Goal: Transaction & Acquisition: Purchase product/service

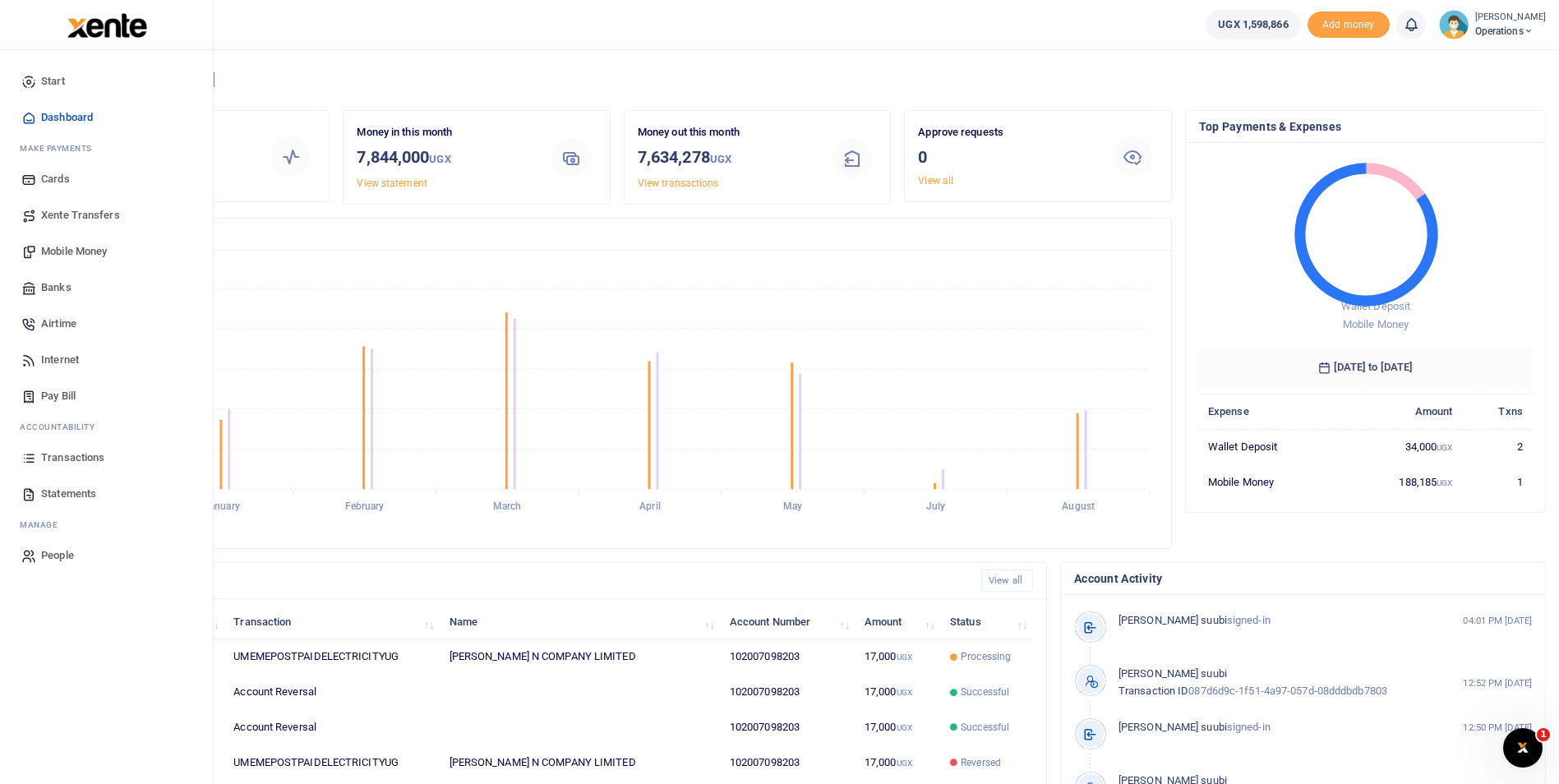
click at [87, 260] on link "Mobile Money" at bounding box center [106, 251] width 186 height 36
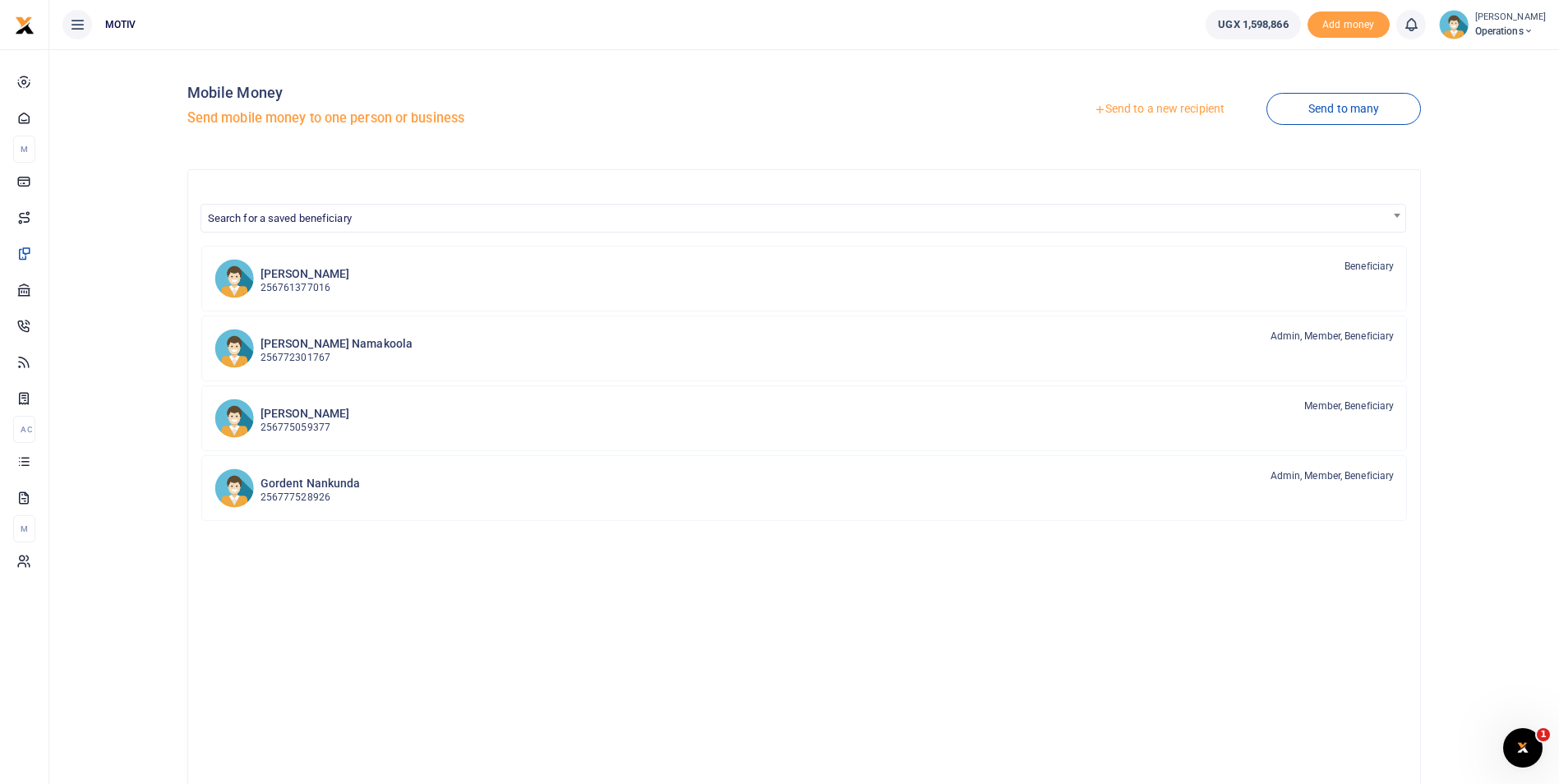
click at [1178, 110] on link "Send to a new recipient" at bounding box center [1159, 109] width 215 height 30
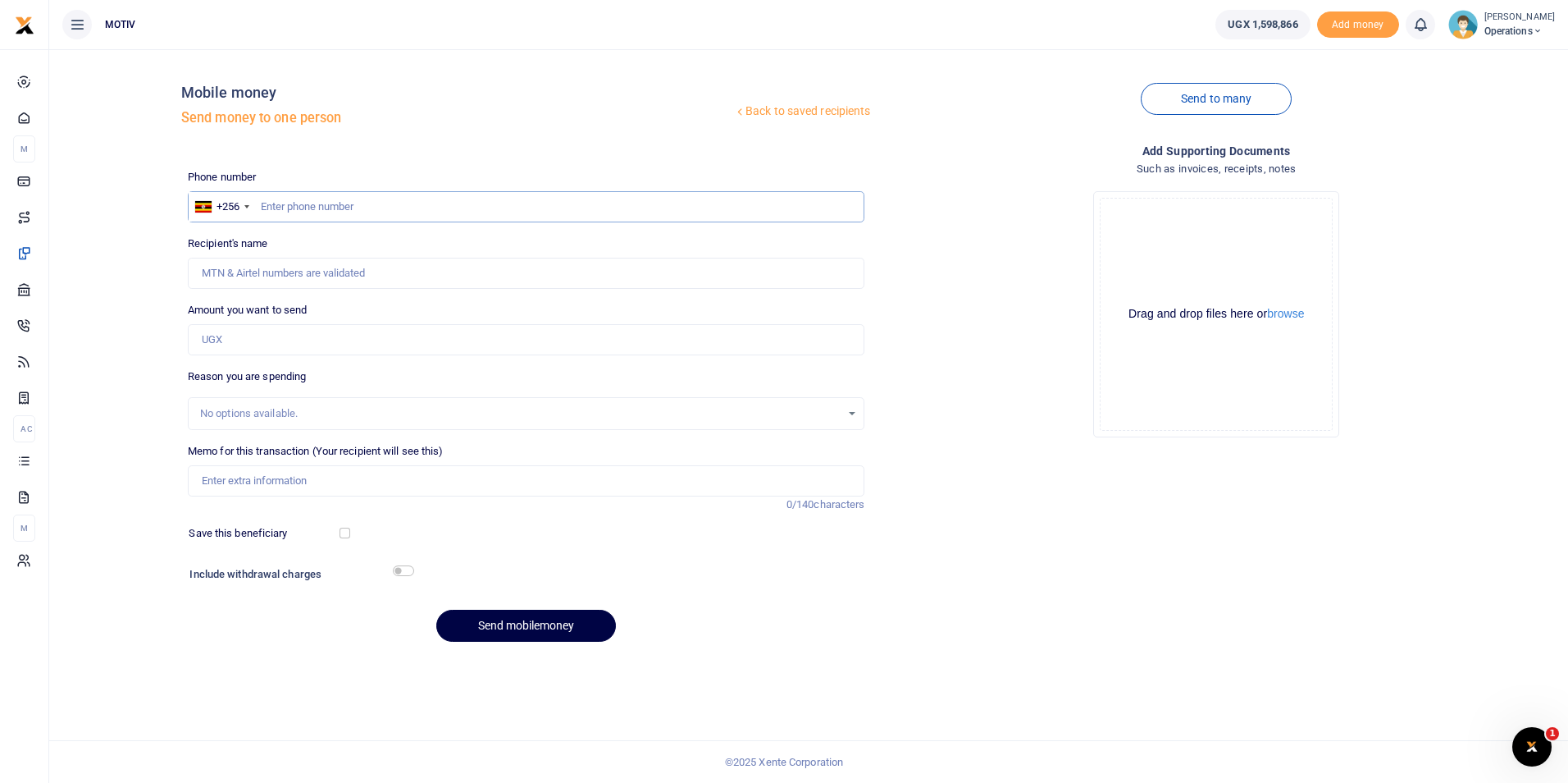
click at [315, 209] on input "text" at bounding box center [527, 207] width 678 height 32
type input "0791711238"
type input "Brian Oyugi"
type input "0791711238"
click at [265, 342] on input "Amount you want to send" at bounding box center [527, 340] width 678 height 32
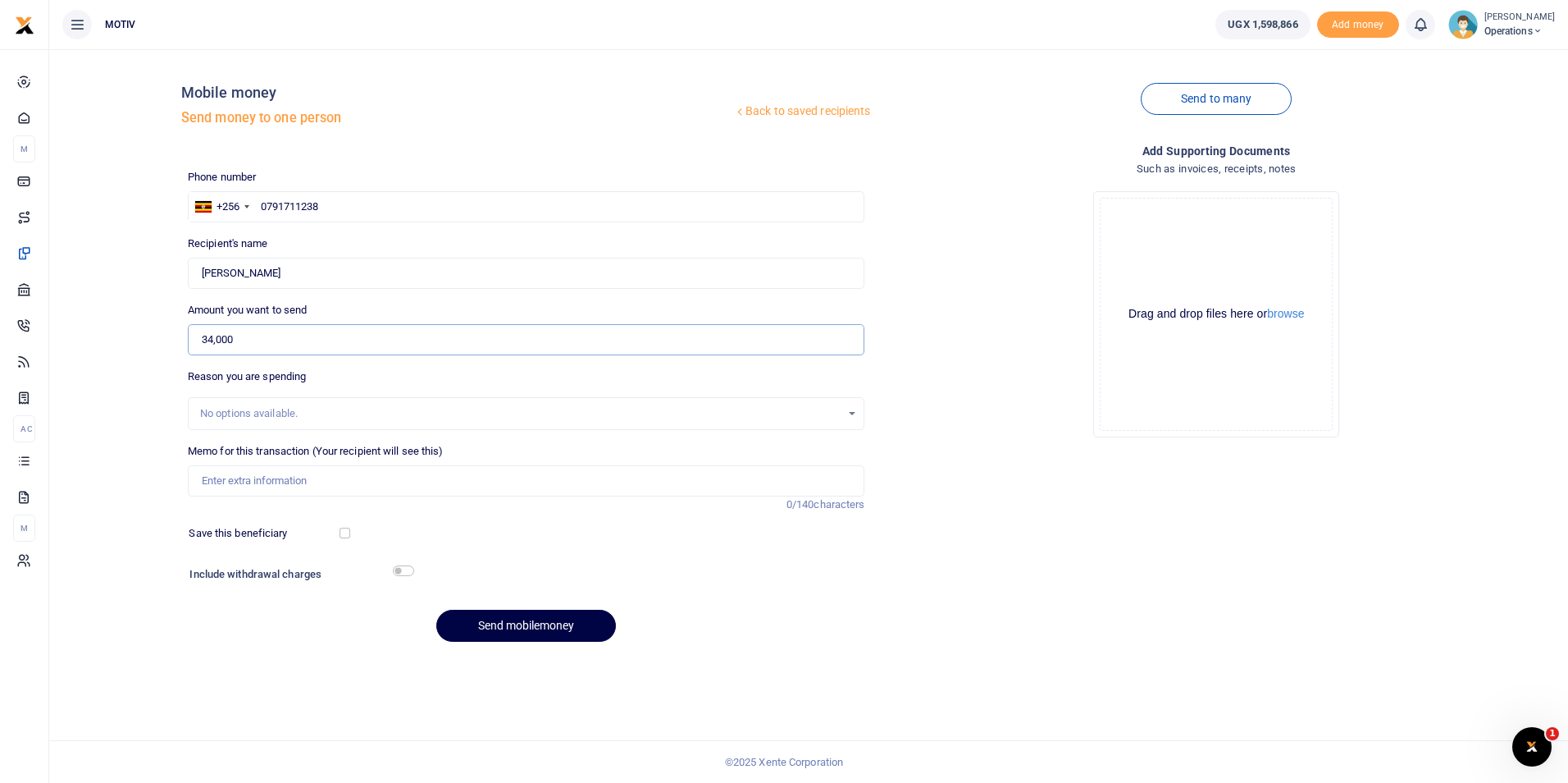
type input "34,000"
click at [273, 475] on input "Memo for this transaction (Your recipient will see this)" at bounding box center [527, 481] width 678 height 32
paste input "KITY25PC0009"
type input "KITY25PC0009"
click at [341, 535] on input "checkbox" at bounding box center [345, 533] width 10 height 10
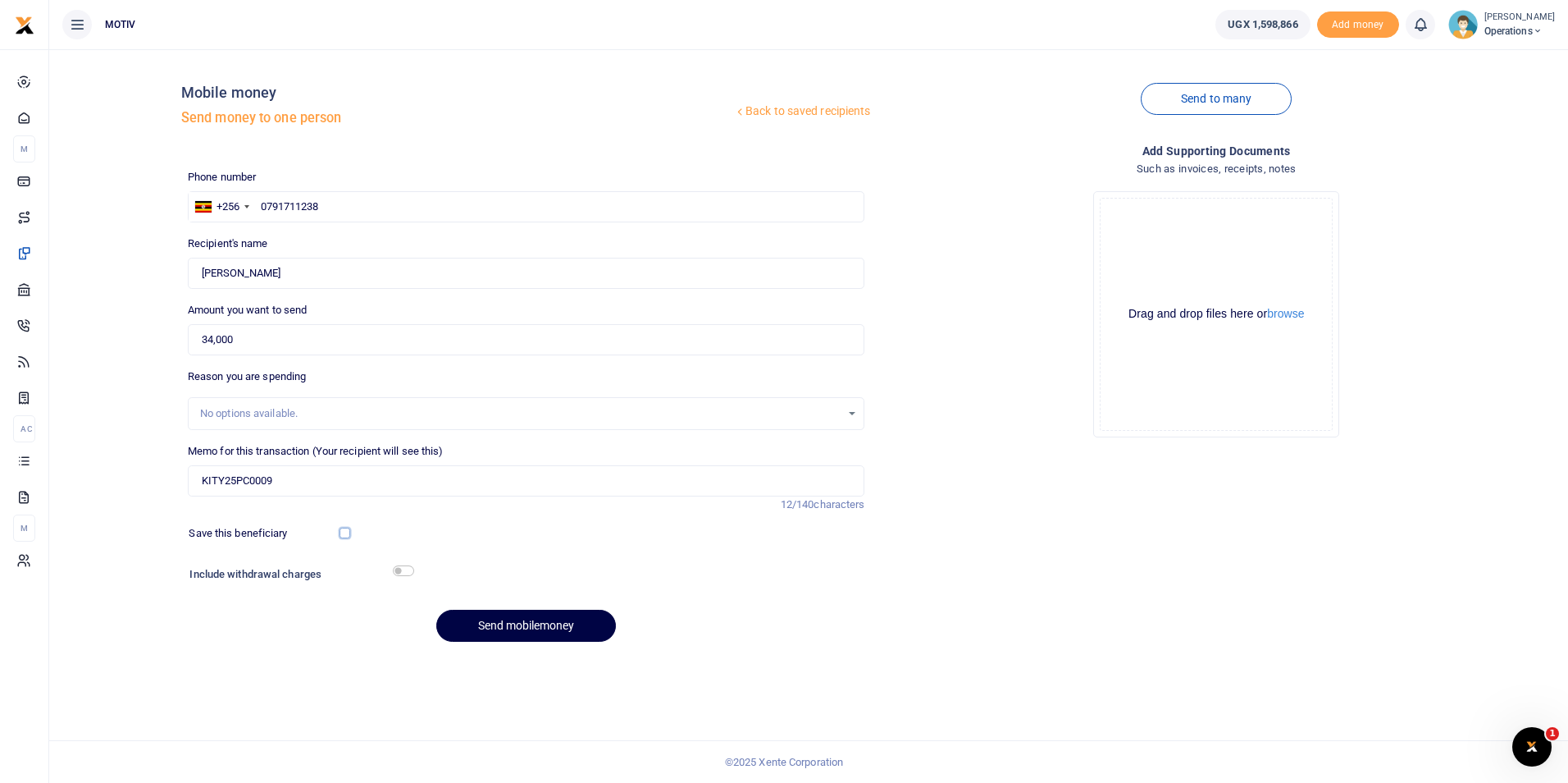
checkbox input "true"
click at [403, 570] on input "checkbox" at bounding box center [403, 570] width 21 height 10
checkbox input "true"
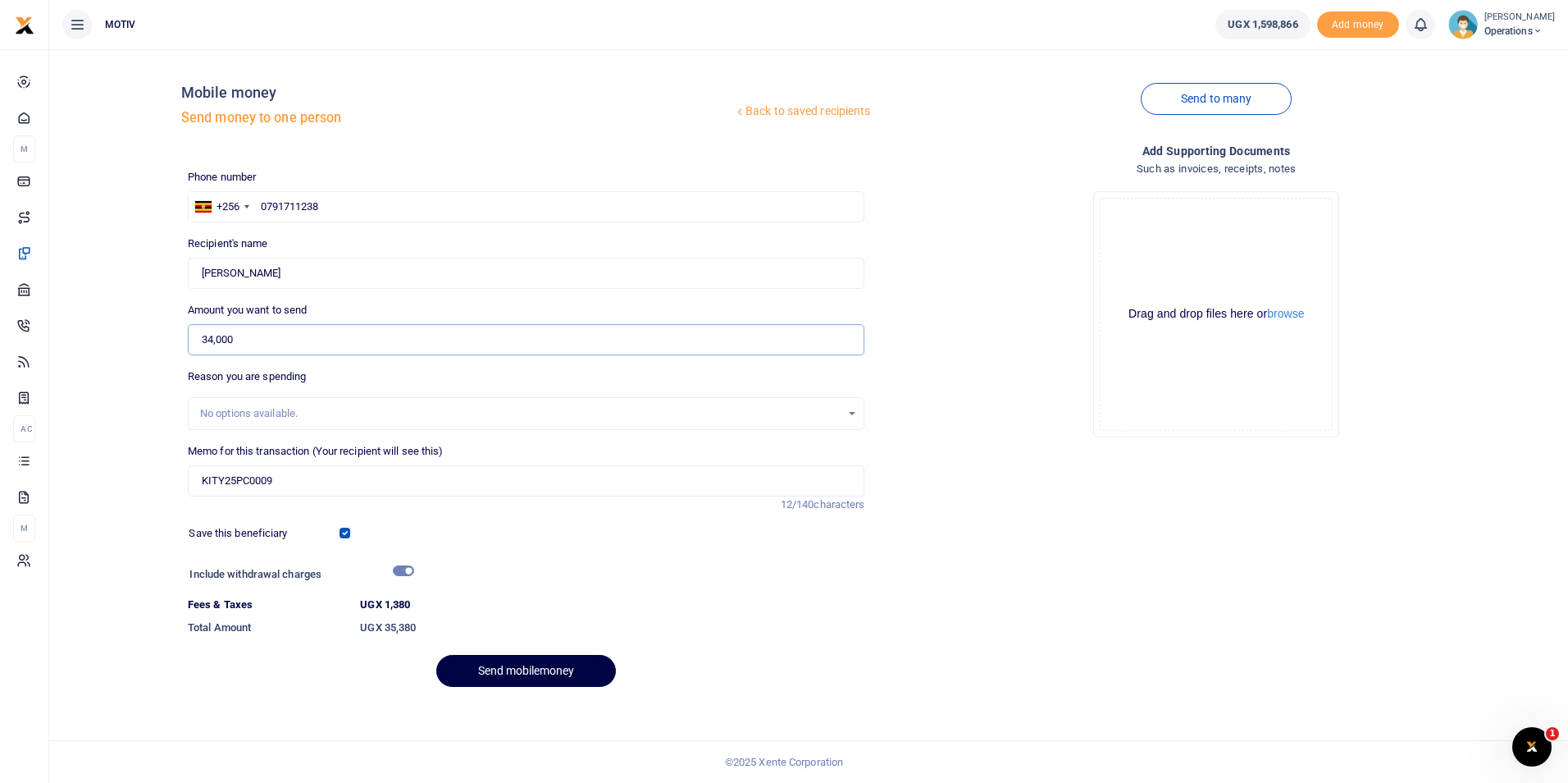
click at [213, 343] on input "34,000" at bounding box center [527, 340] width 678 height 32
click at [347, 481] on input "KITY25PC0009" at bounding box center [527, 481] width 678 height 32
click at [325, 482] on input "KITY25PC0009 Refund for Reach a hand event" at bounding box center [527, 481] width 678 height 32
click at [313, 484] on input "KITY25PC0009 Refund for purchase of rice for Reach a hand event" at bounding box center [527, 481] width 678 height 32
type input "KITY25PC0009 Refund of ffor purchase of rice for Reach a hand event"
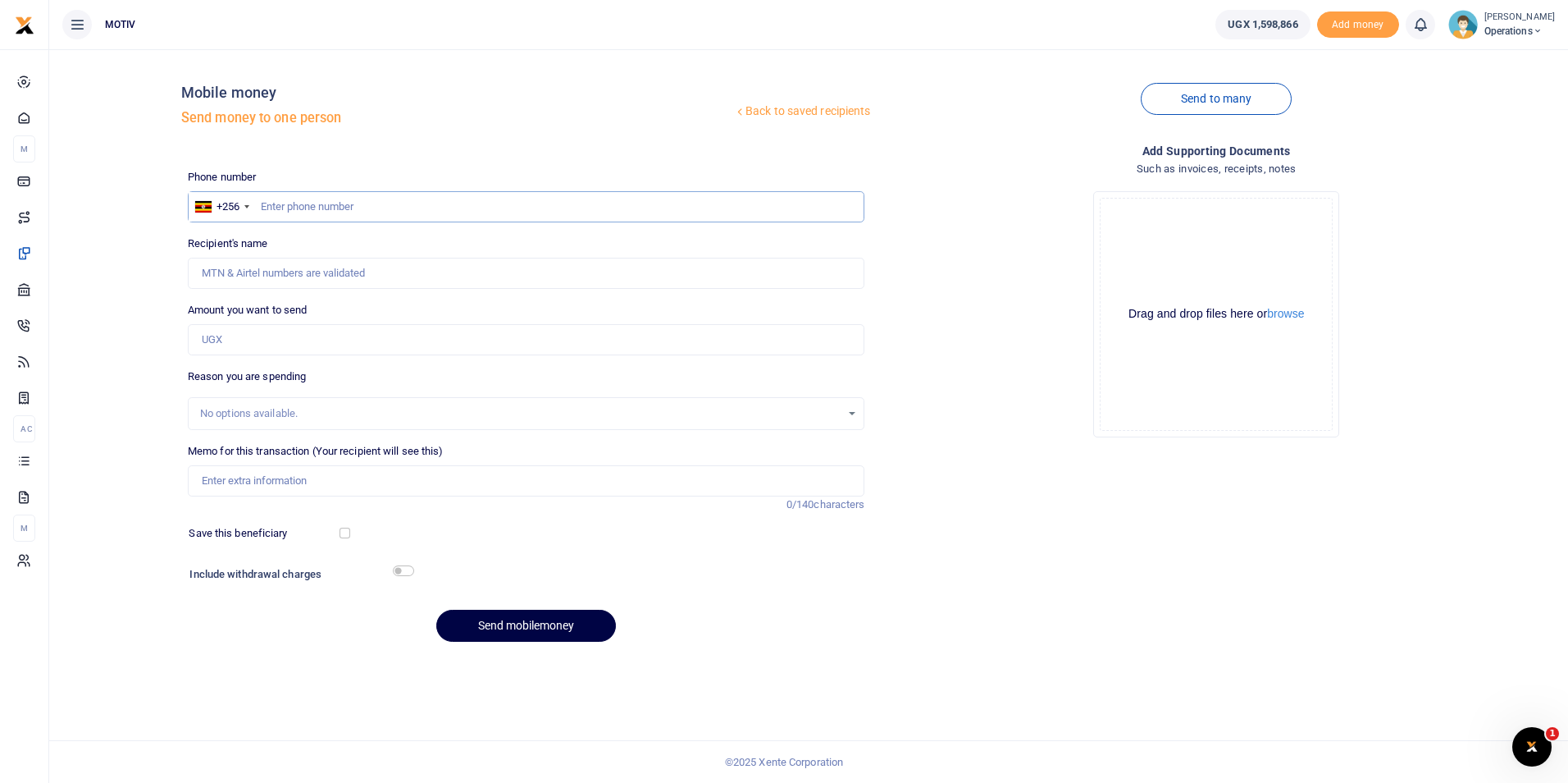
click at [338, 211] on input "text" at bounding box center [527, 207] width 678 height 32
type input "0791711238"
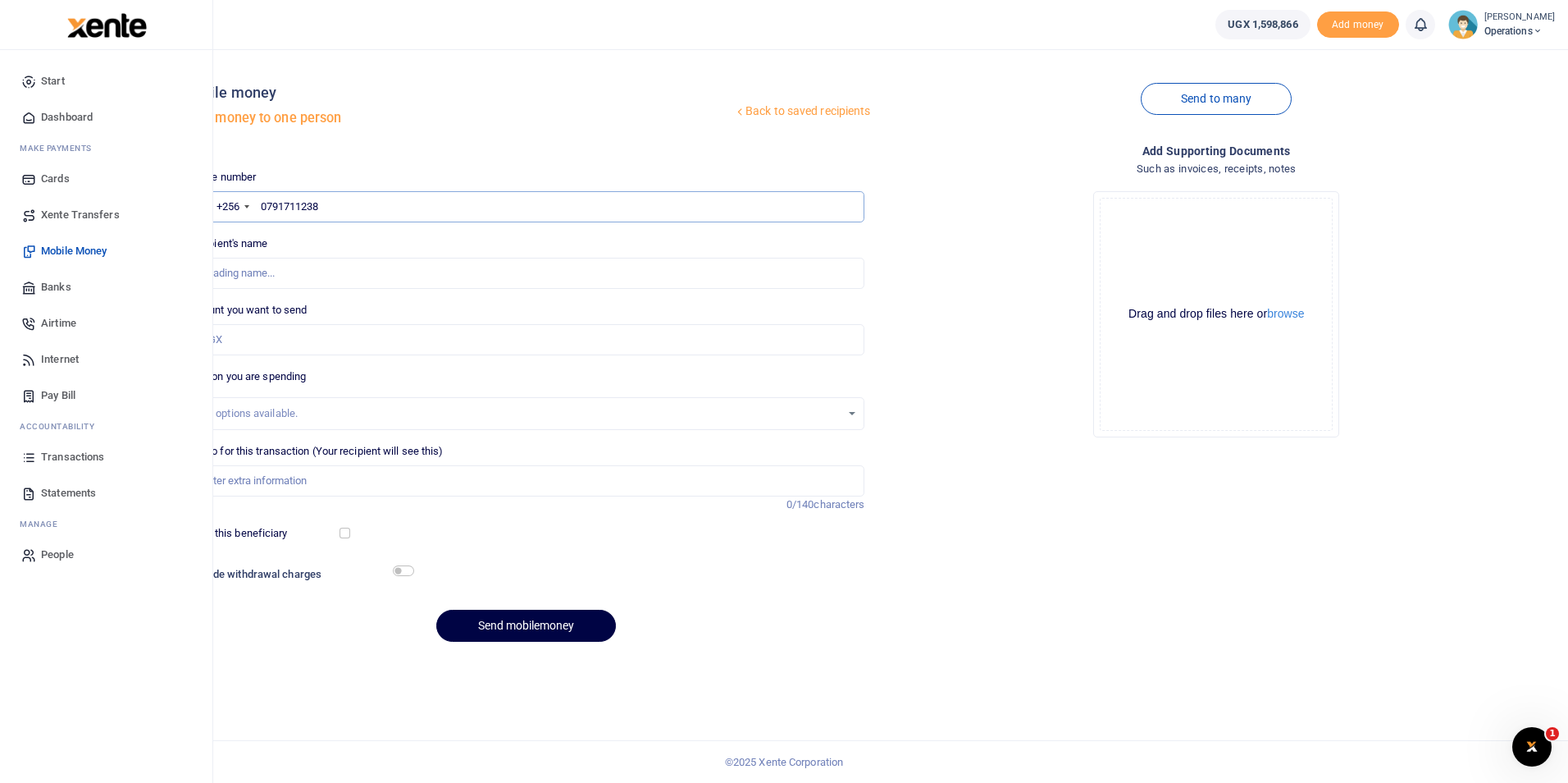
type input "Brian Oyugi"
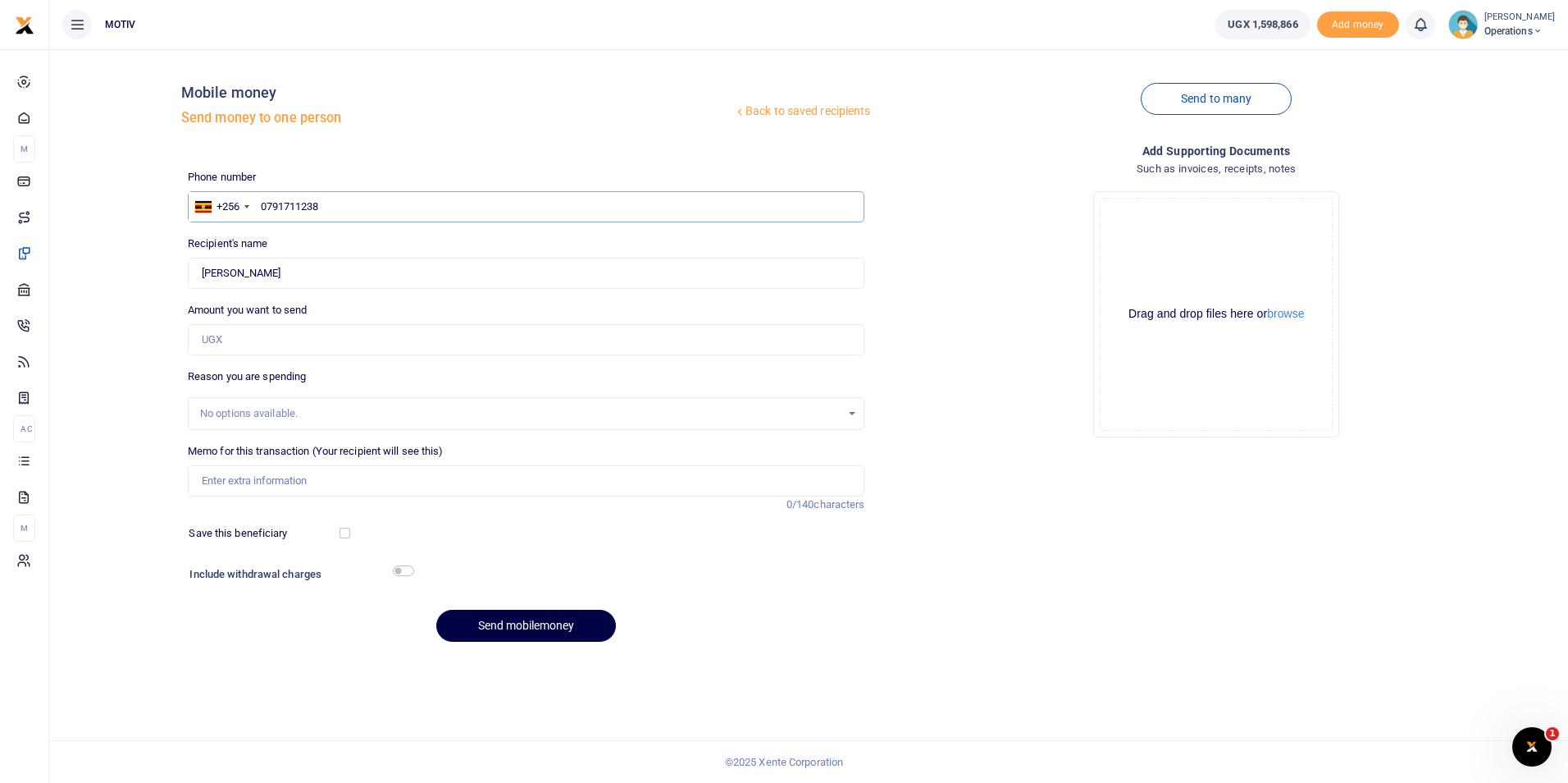
type input "0791711238"
click at [124, 259] on div "Back to saved recipients Mobile money Send money to one person Send to many Pho…" at bounding box center [808, 359] width 1506 height 593
click at [246, 338] on input "Amount you want to send" at bounding box center [527, 340] width 678 height 32
type input "4"
type input "0"
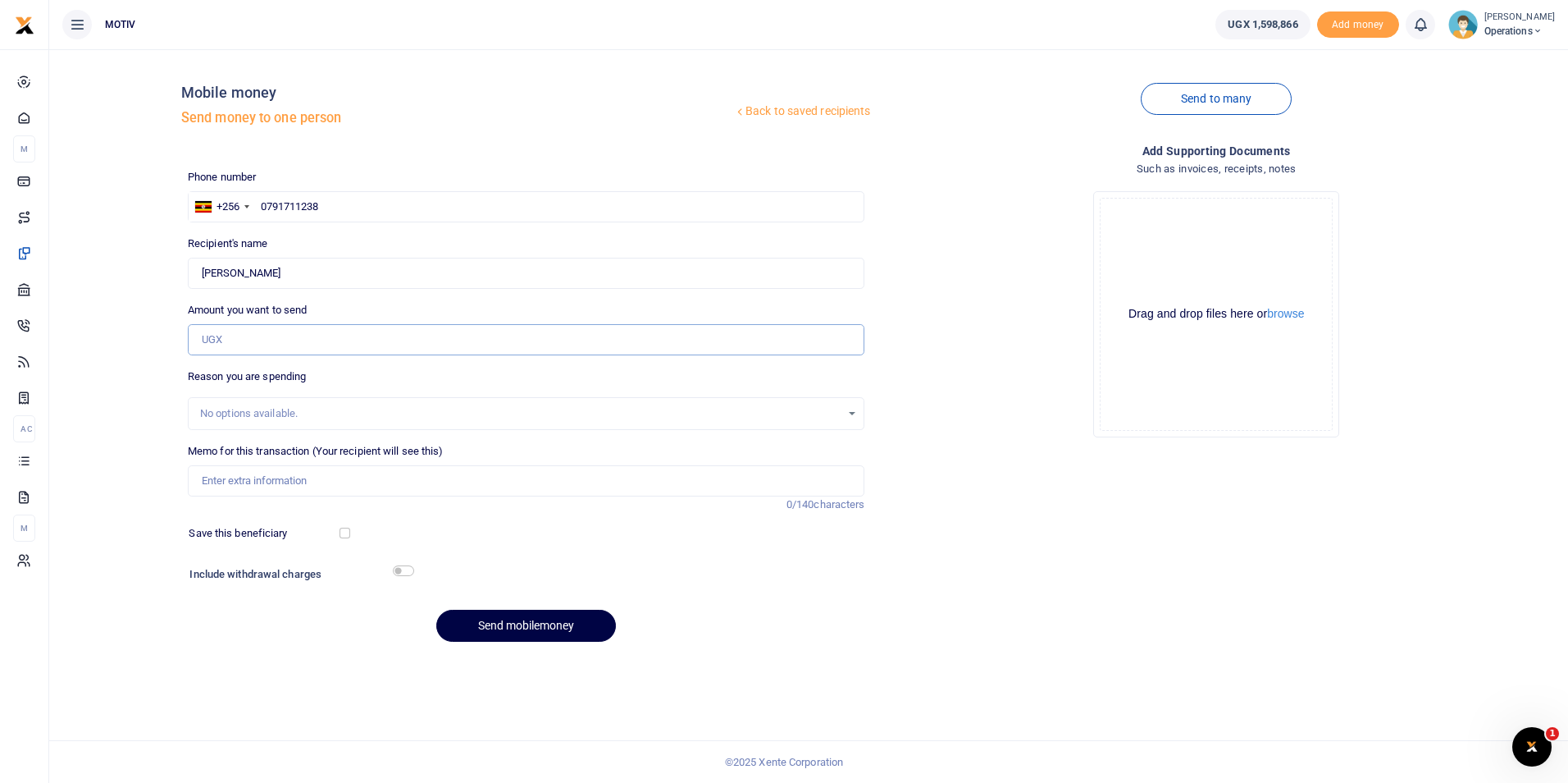
type input "0"
type input "34,000"
click at [267, 477] on input "Memo for this transaction (Your recipient will see this)" at bounding box center [527, 481] width 678 height 32
type input "KITY25PC0009 Refund of ffor purchase of rice for Reach a hand event"
click at [345, 540] on div "Save this beneficiary" at bounding box center [265, 533] width 167 height 16
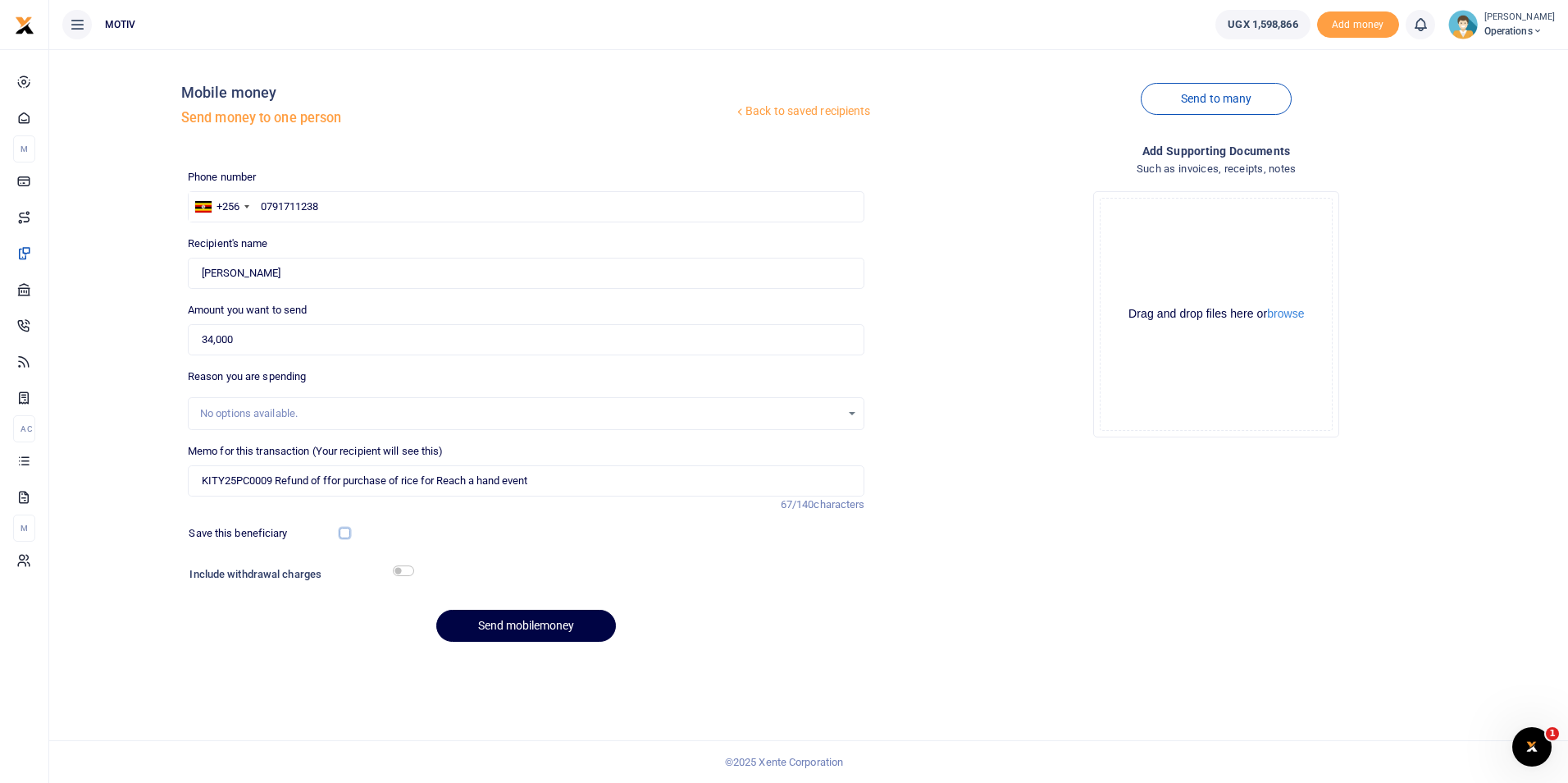
click at [346, 535] on input "checkbox" at bounding box center [345, 533] width 10 height 10
checkbox input "true"
click at [409, 570] on input "checkbox" at bounding box center [403, 570] width 21 height 10
checkbox input "true"
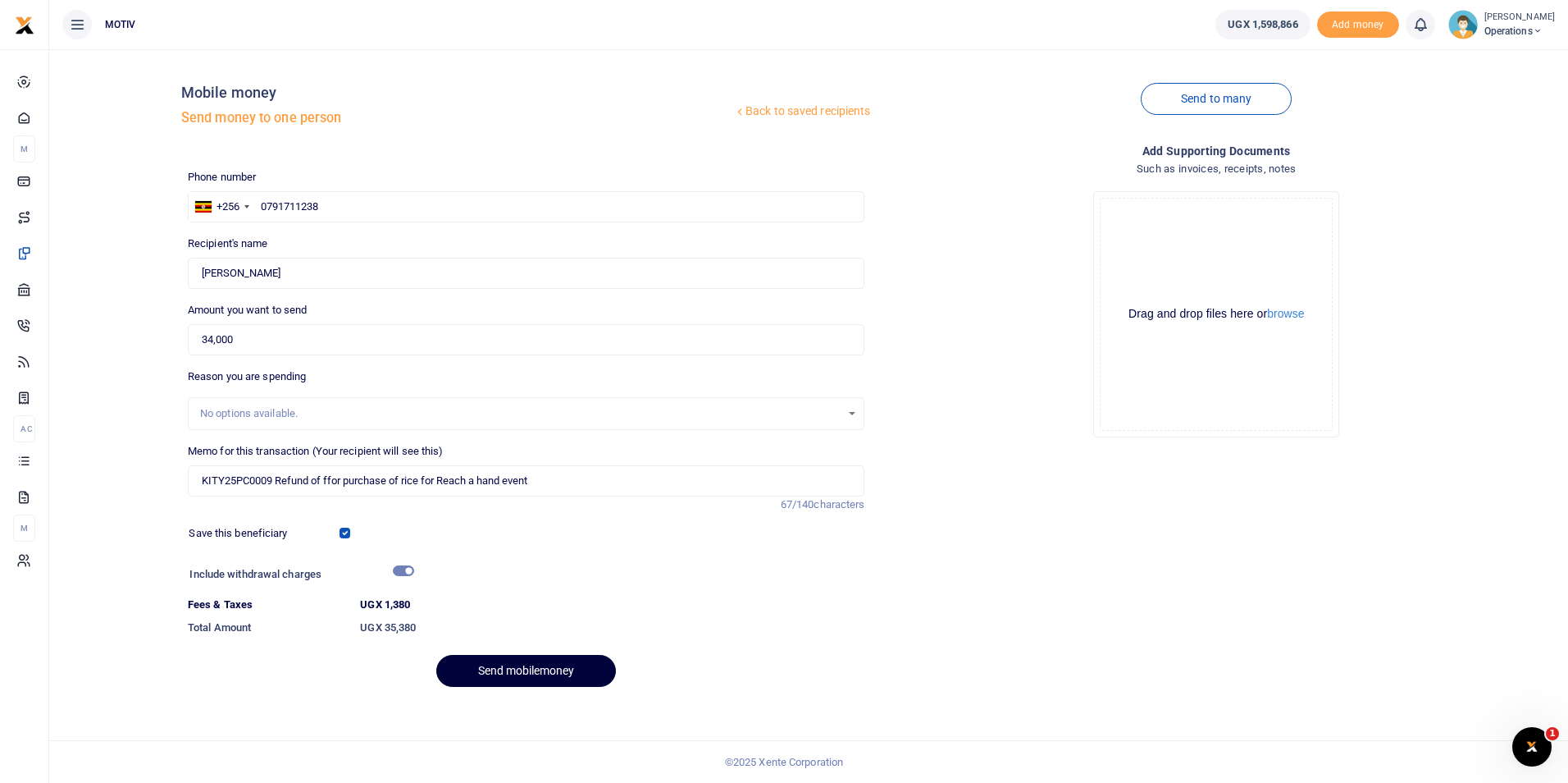
click at [493, 670] on button "Send mobilemoney" at bounding box center [526, 670] width 179 height 32
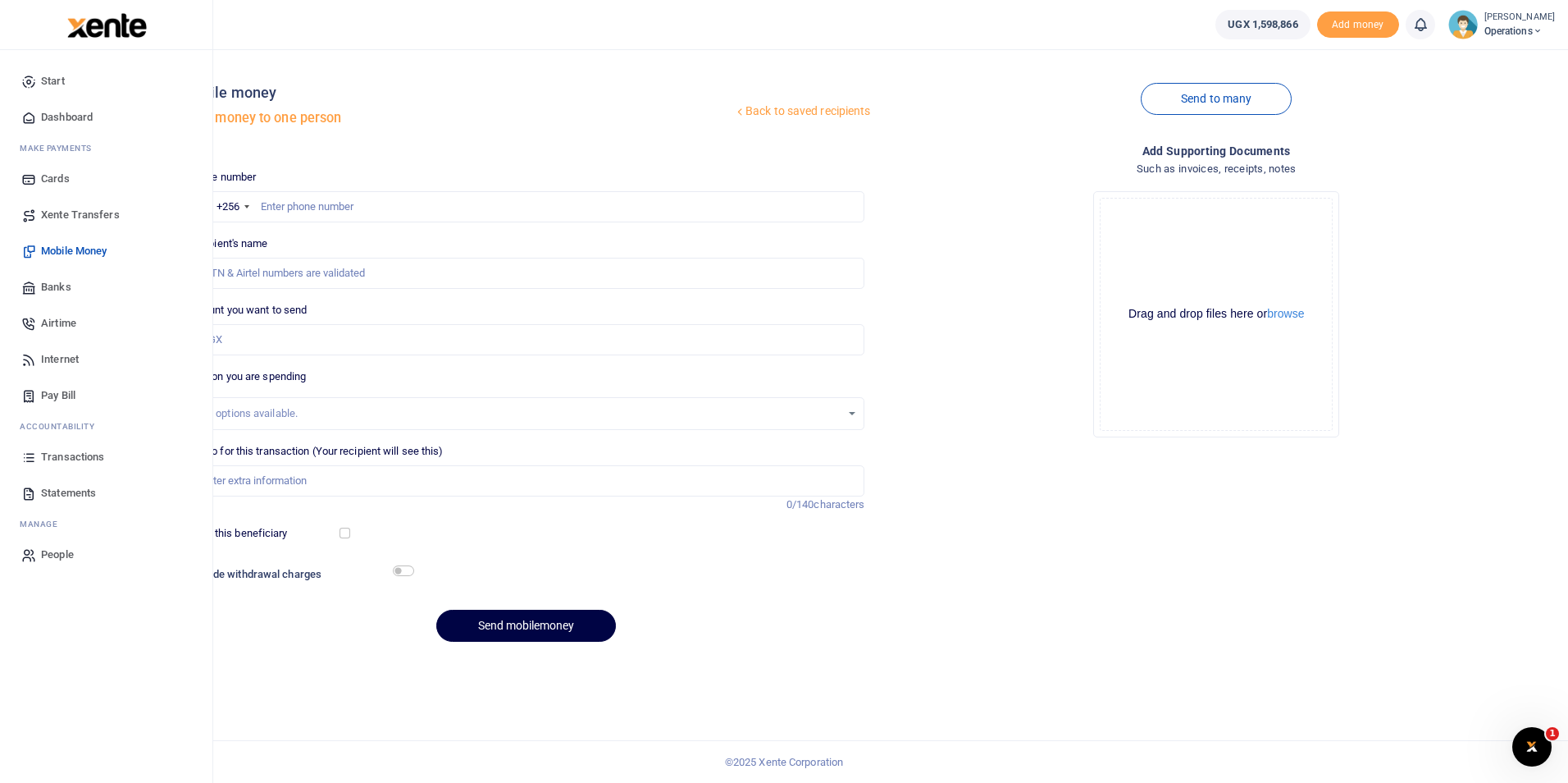
click at [74, 120] on span "Dashboard" at bounding box center [67, 117] width 52 height 16
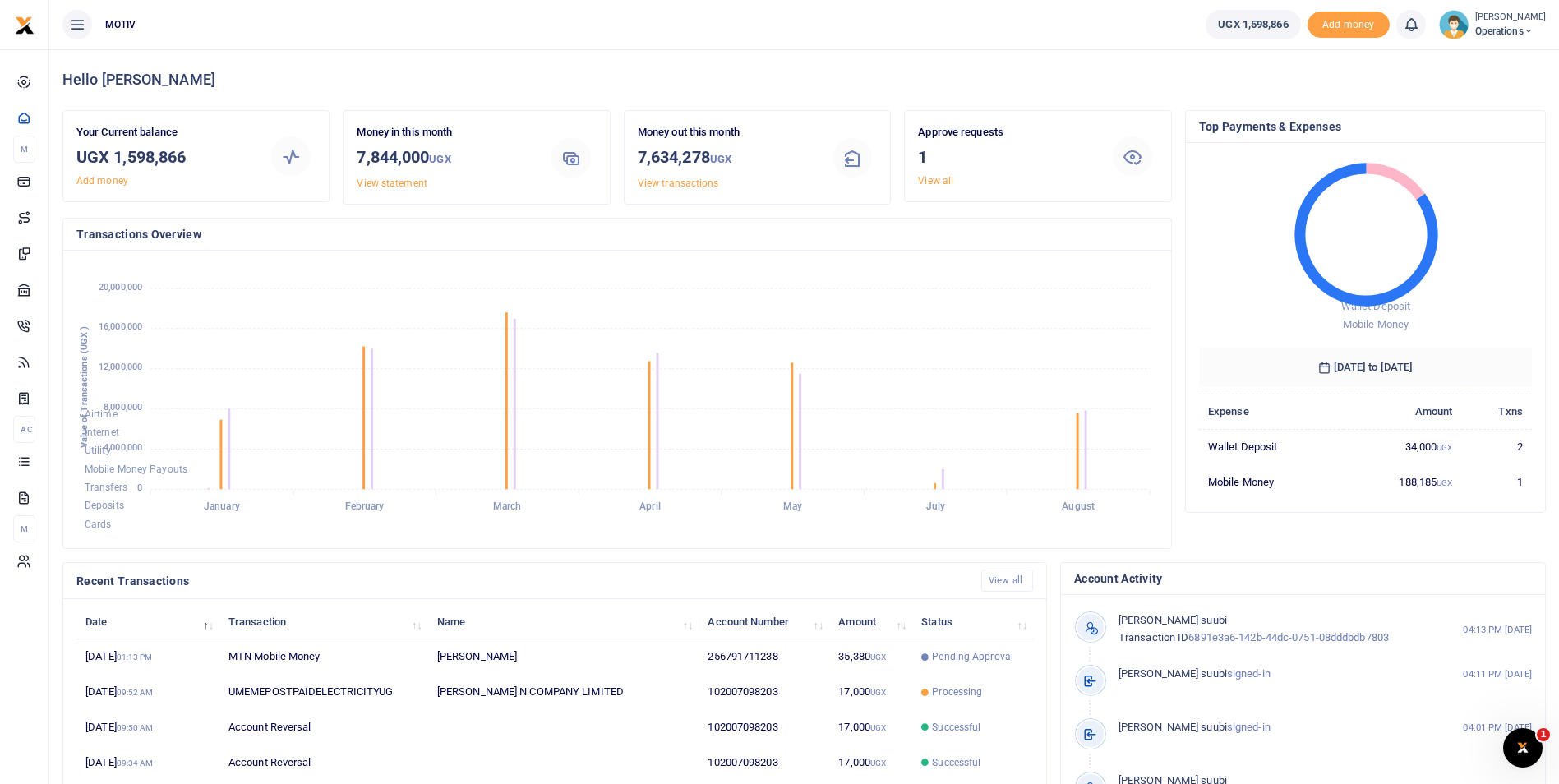
click at [1249, 540] on div "Top Payments & Expenses Wallet Deposit Mobile Money [DATE] to [DATE] Expense Am…" at bounding box center [1365, 336] width 374 height 451
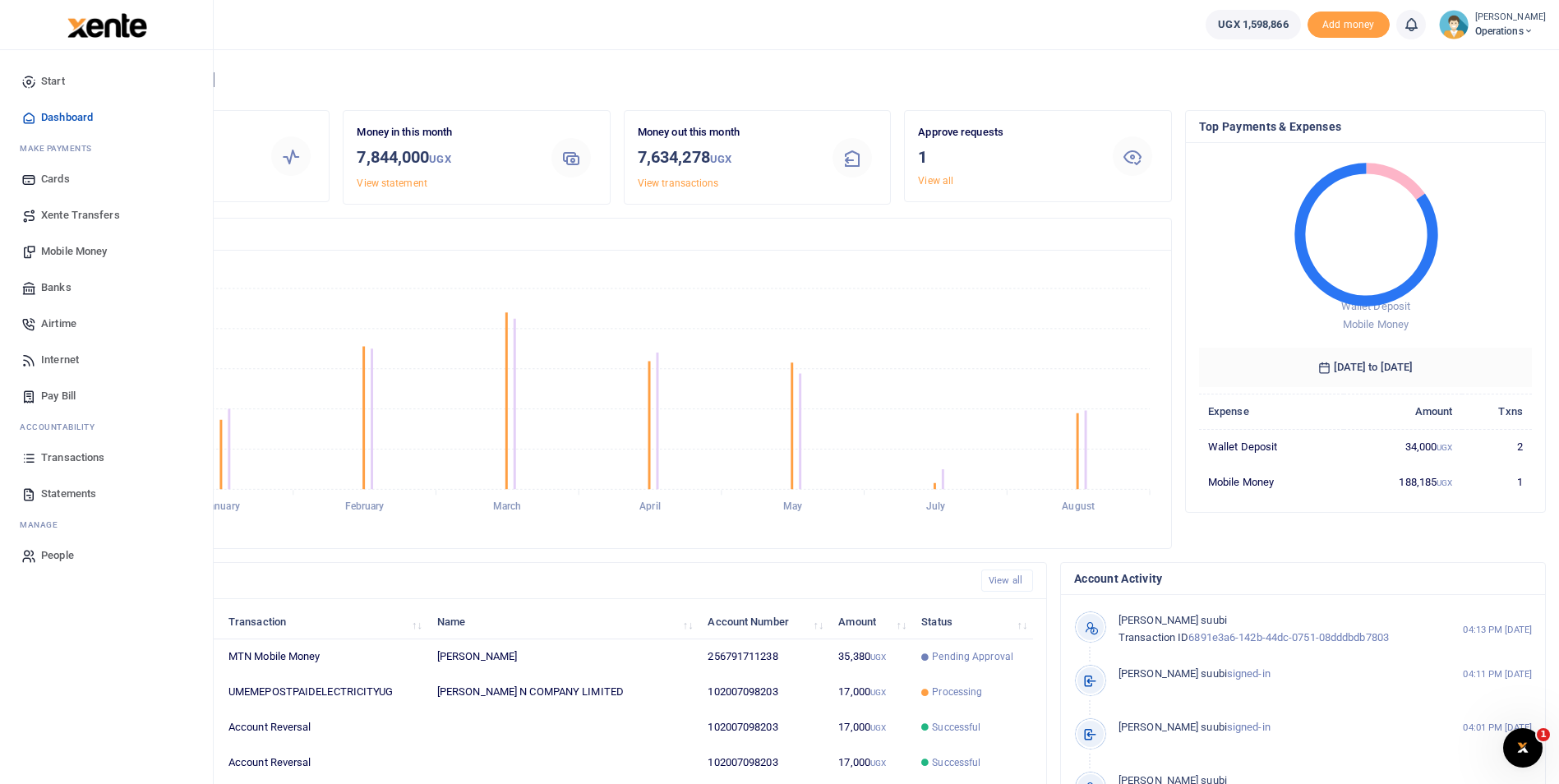
click at [69, 244] on span "Mobile Money" at bounding box center [74, 251] width 66 height 16
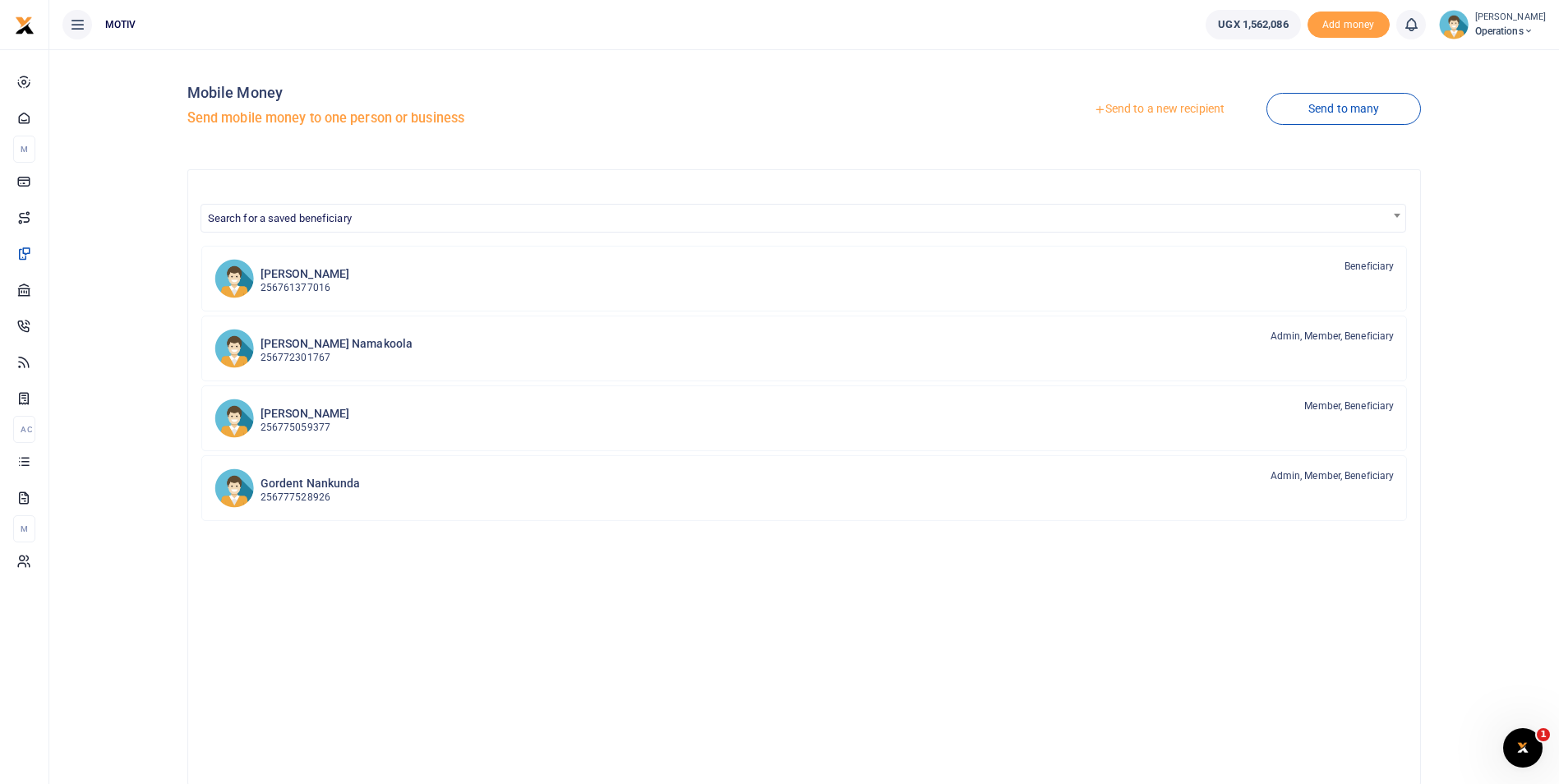
click at [1166, 110] on link "Send to a new recipient" at bounding box center [1159, 109] width 215 height 30
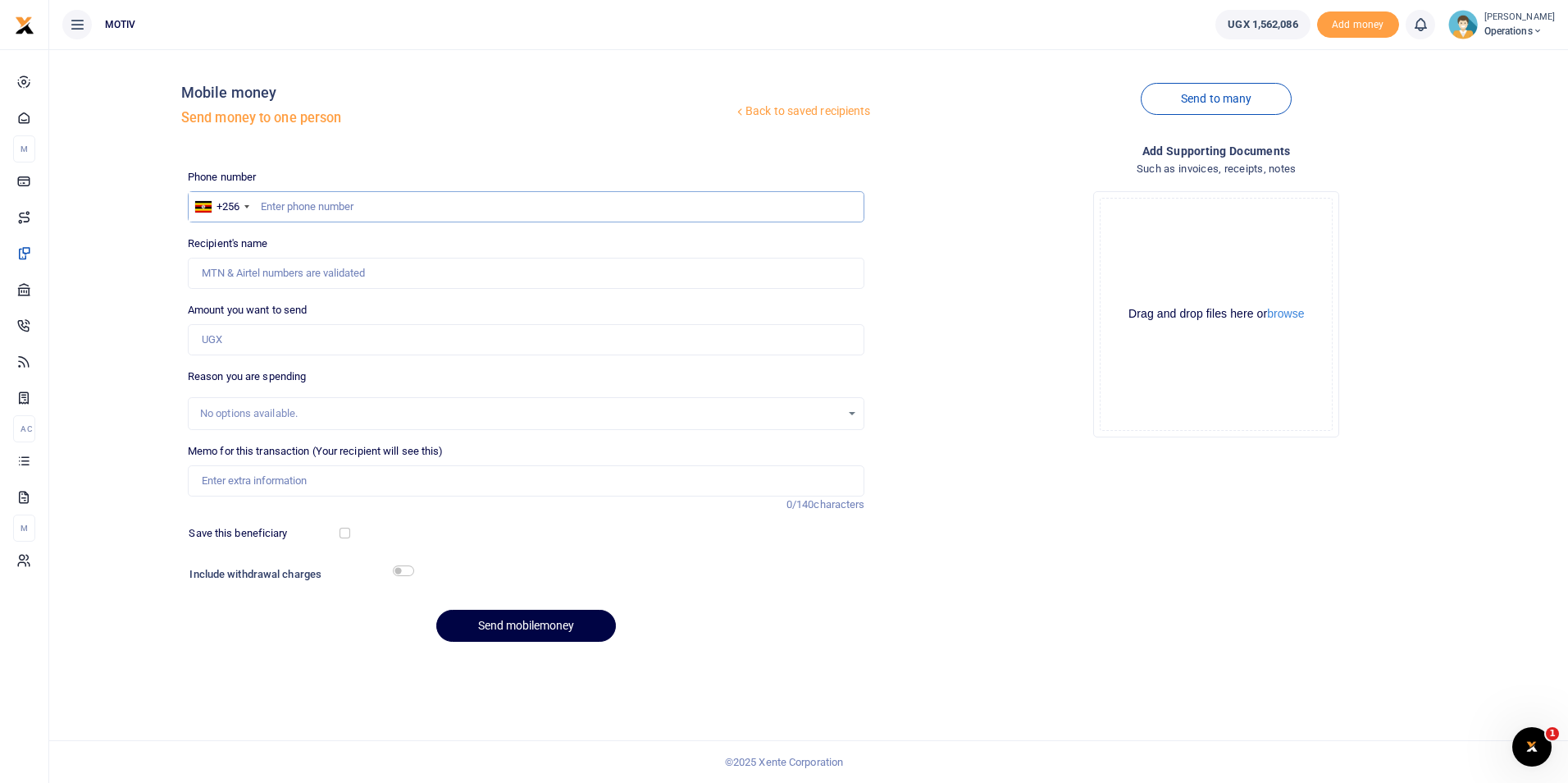
click at [293, 213] on input "text" at bounding box center [527, 207] width 678 height 32
click at [259, 342] on input "Amount you want to send" at bounding box center [527, 340] width 678 height 32
paste input "988,000.00"
type input "988,000"
click at [368, 207] on input "text" at bounding box center [527, 207] width 678 height 32
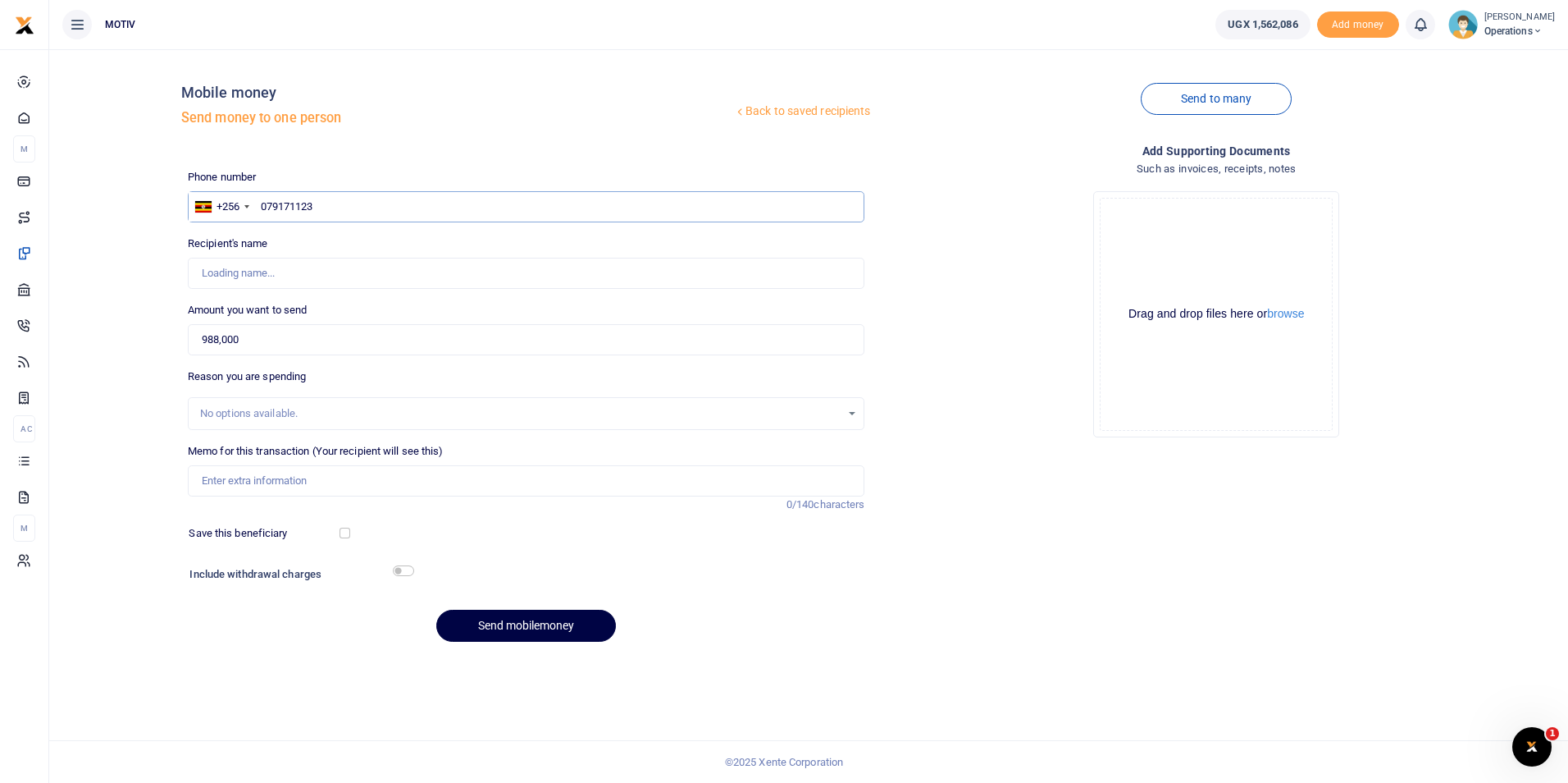
type input "0791711238"
type input "[PERSON_NAME]"
type input "0791711238"
click at [292, 478] on input "Memo for this transaction (Your recipient will see this)" at bounding box center [527, 481] width 678 height 32
paste input "TEXY25PV0032"
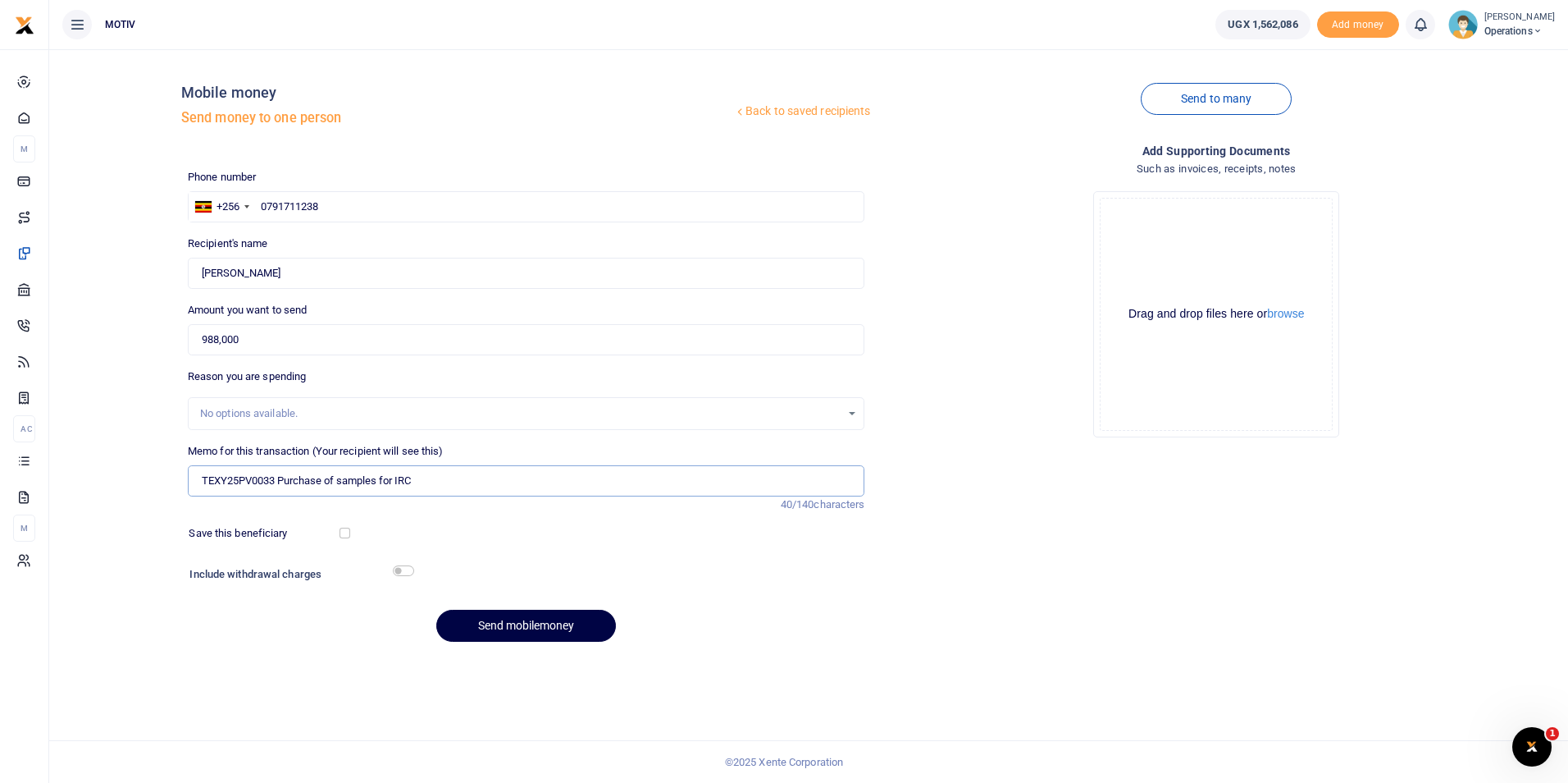
type input "TEXY25PV0033 Purchase of samples for IRC"
click at [343, 528] on input "checkbox" at bounding box center [345, 533] width 10 height 10
checkbox input "true"
click at [403, 570] on input "checkbox" at bounding box center [403, 570] width 21 height 10
checkbox input "true"
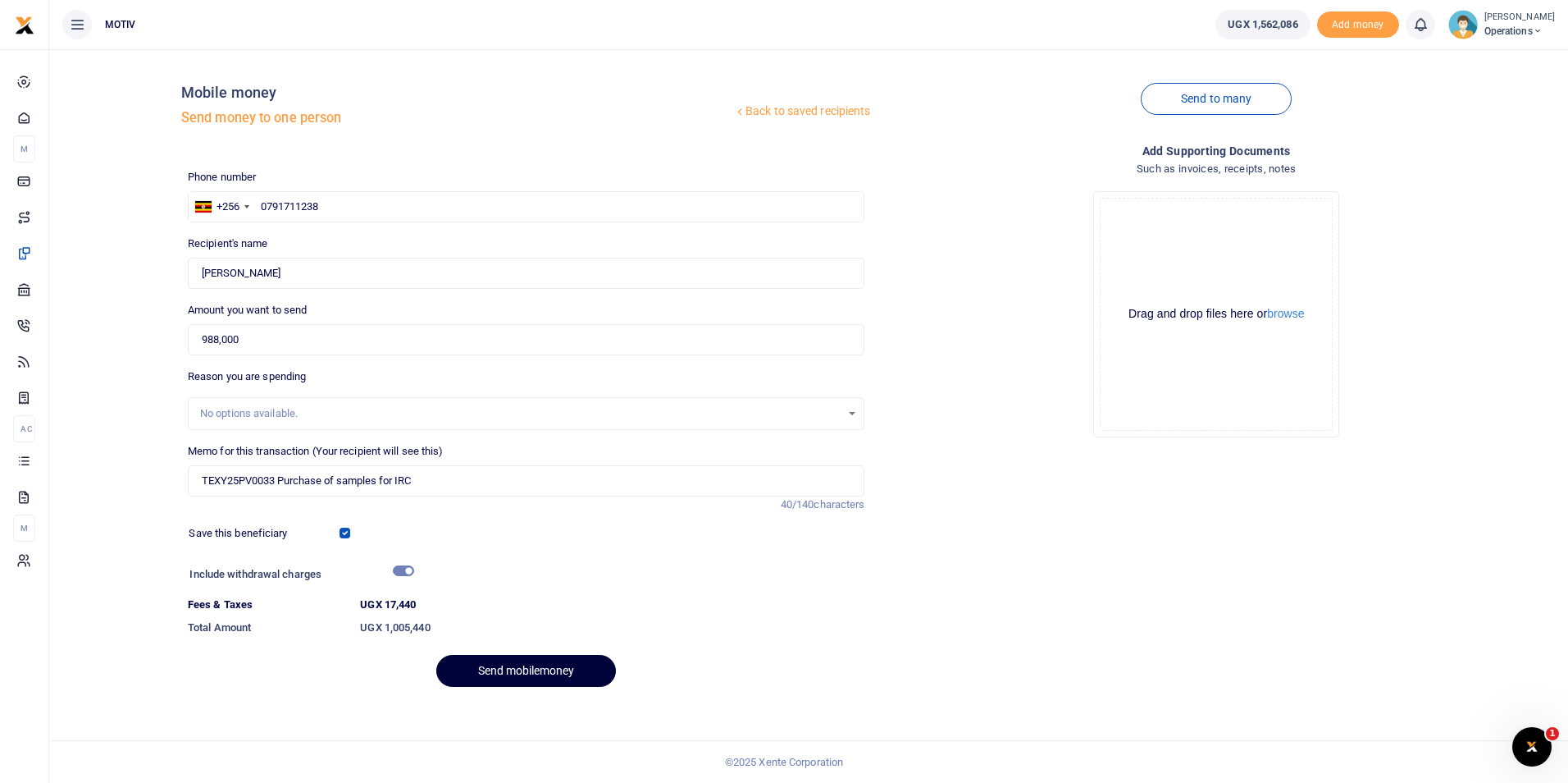
click at [519, 676] on button "Send mobilemoney" at bounding box center [526, 670] width 179 height 32
